Goal: Task Accomplishment & Management: Use online tool/utility

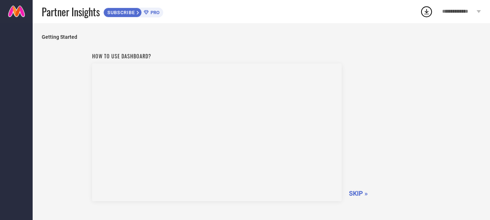
click at [354, 196] on span "SKIP »" at bounding box center [358, 194] width 19 height 8
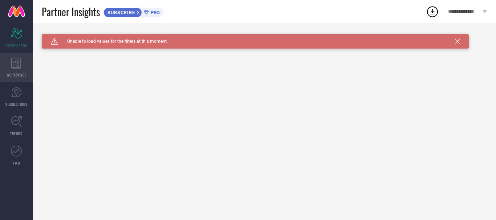
click at [10, 67] on div "WORKSPACE" at bounding box center [16, 67] width 33 height 29
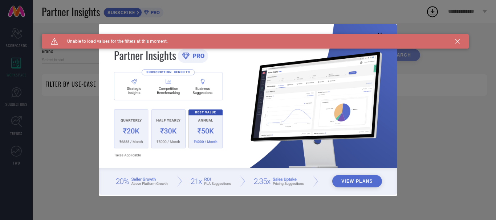
type input "1 STOP FASHION"
type input "All"
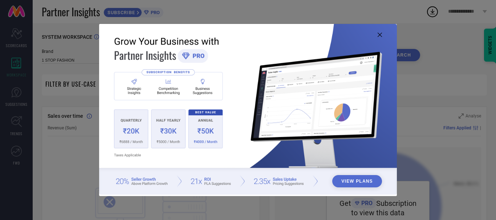
click at [380, 34] on icon at bounding box center [379, 35] width 4 height 4
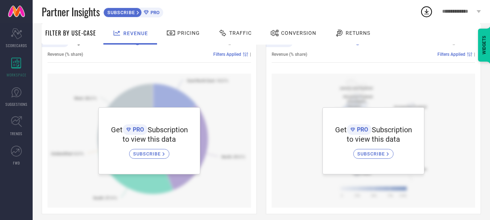
scroll to position [270, 0]
